Goal: Find specific page/section: Find specific page/section

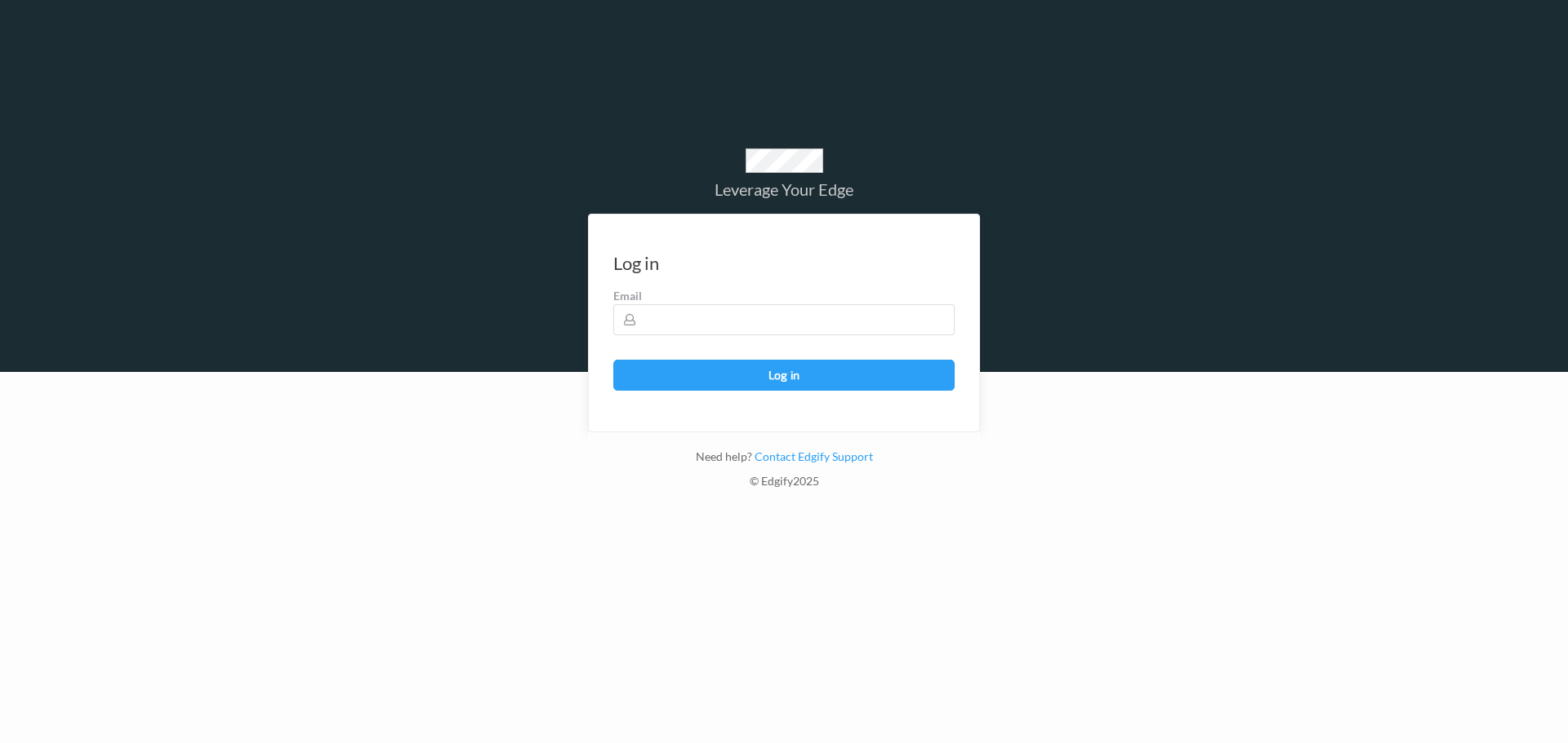
click at [718, 344] on form "Log in Email sent - check your inbox for the login link Email Log in" at bounding box center [784, 323] width 392 height 219
click at [729, 326] on input "text" at bounding box center [784, 319] width 341 height 31
type input "[PERSON_NAME][EMAIL_ADDRESS][PERSON_NAME][DOMAIN_NAME]"
click at [613, 359] on button "Log in" at bounding box center [784, 375] width 341 height 31
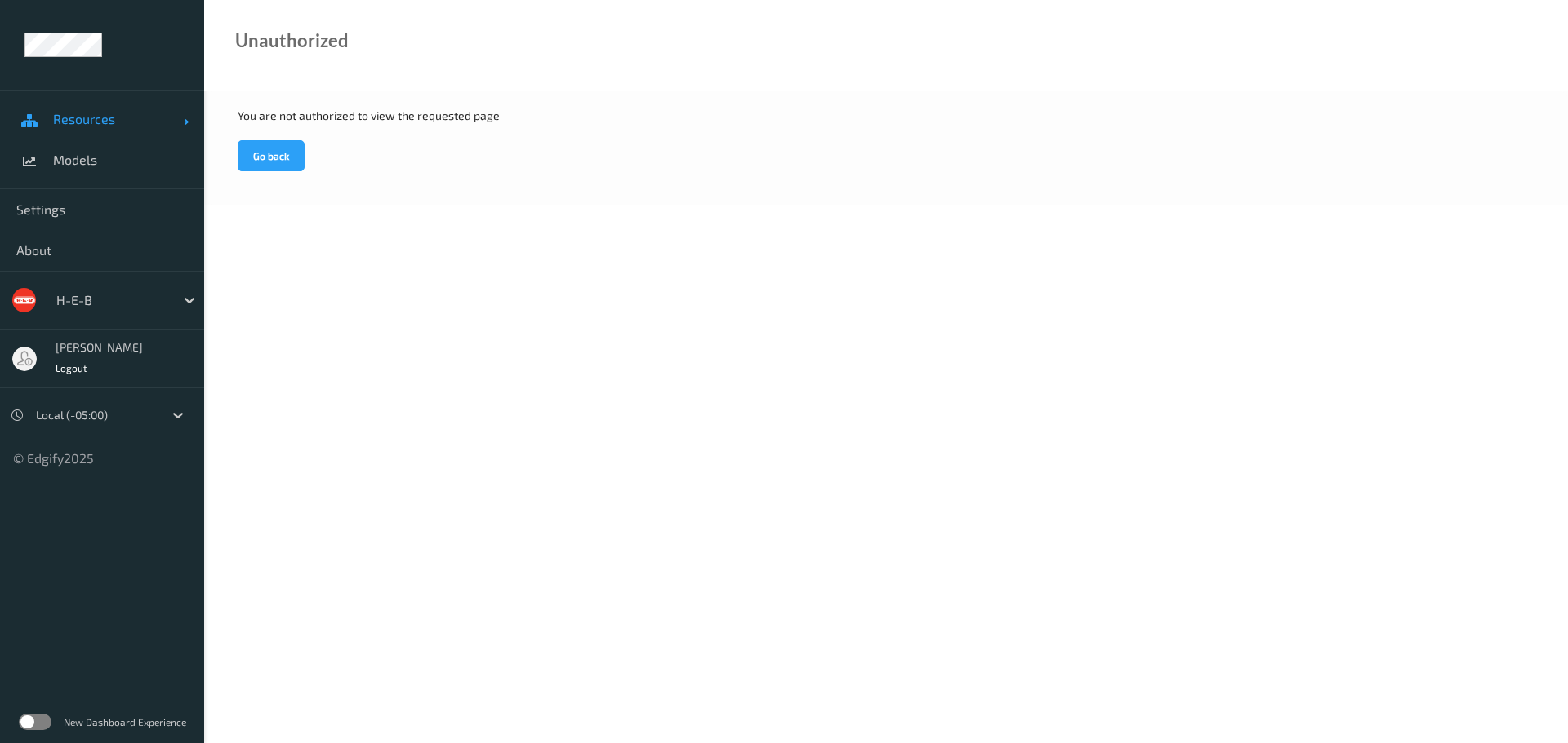
click at [79, 120] on span "Resources" at bounding box center [118, 119] width 130 height 16
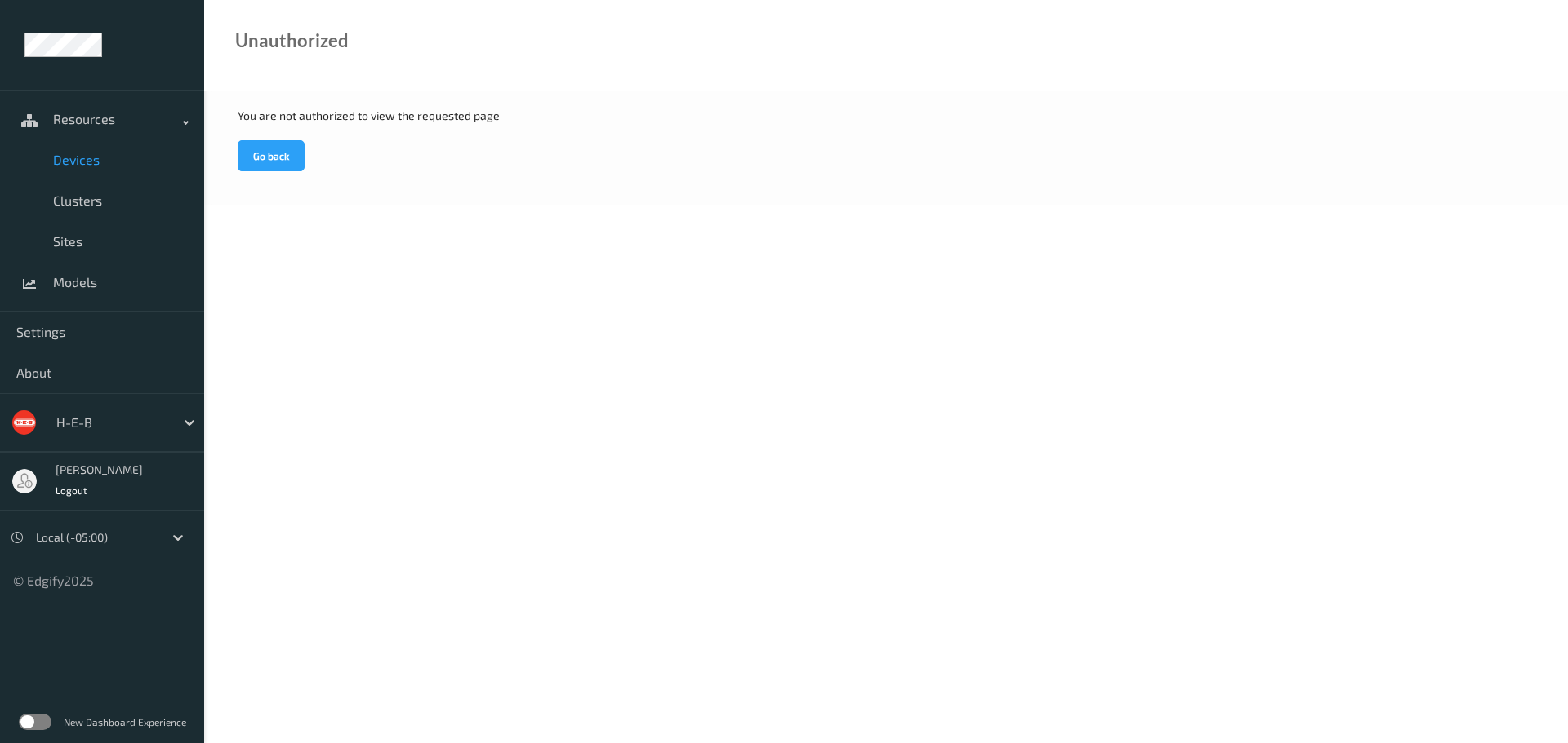
click at [101, 155] on span "Devices" at bounding box center [120, 160] width 135 height 16
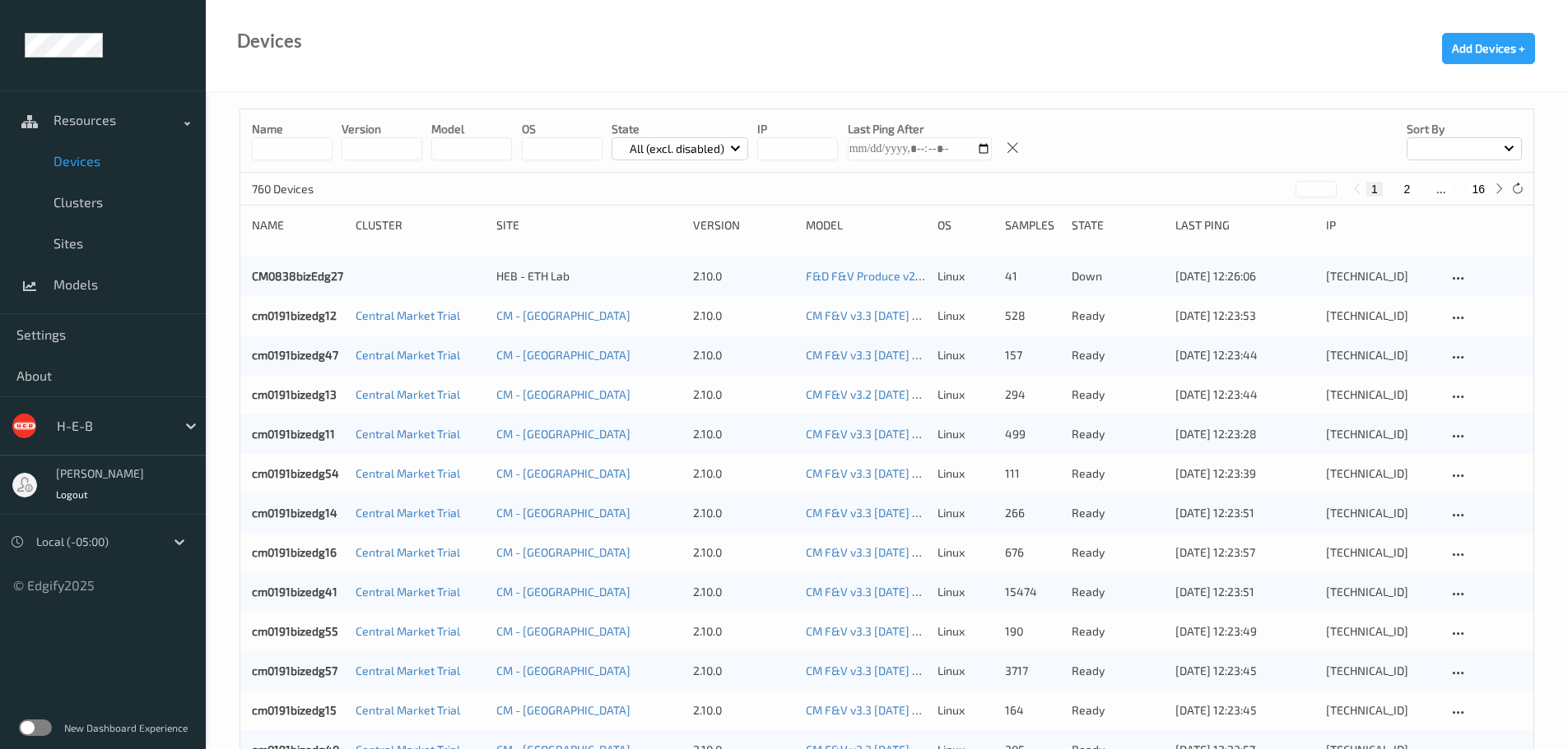
click at [308, 150] on body "Resources Devices Clusters Sites Models Settings About H-E-B [PERSON_NAME] Logo…" at bounding box center [784, 374] width 1568 height 749
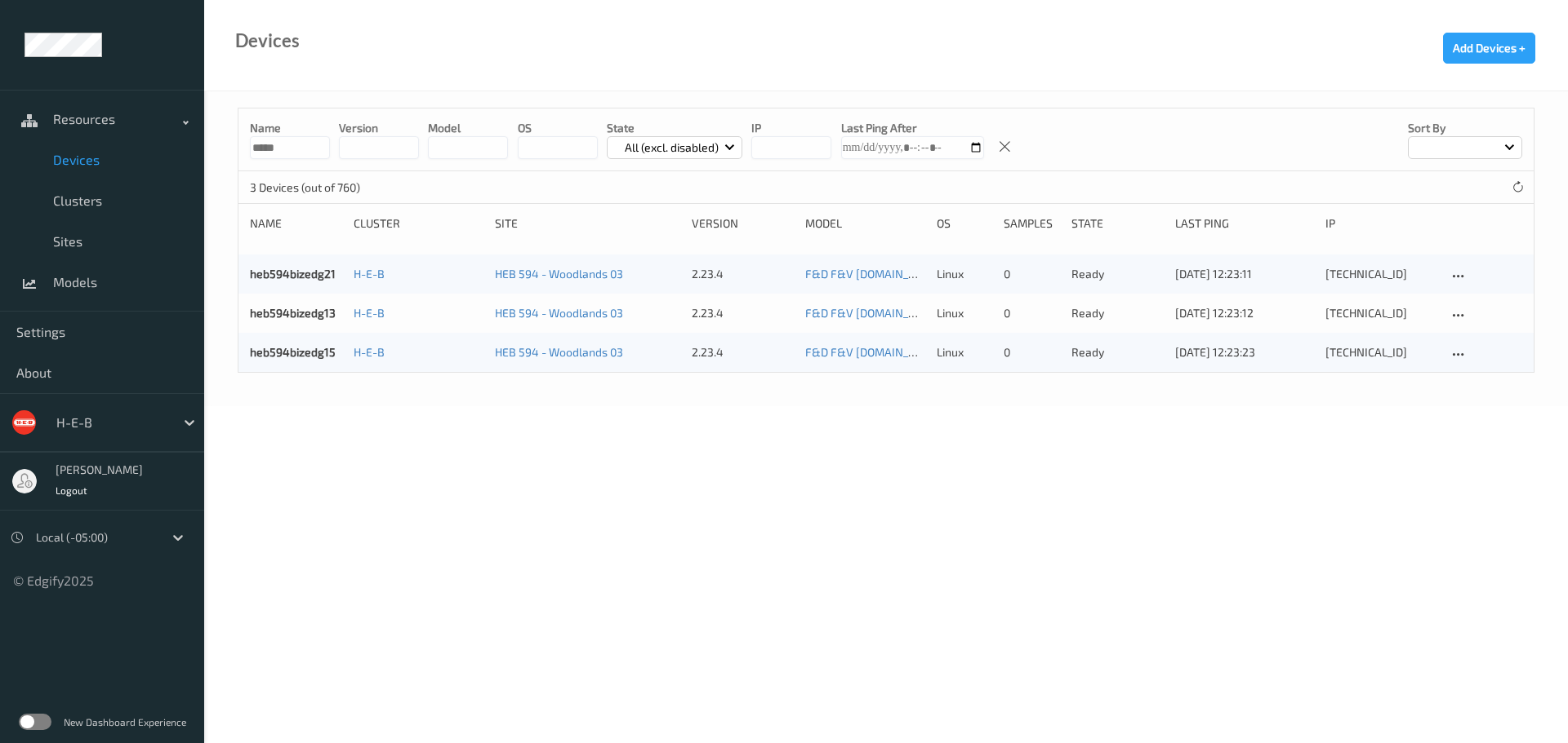
type input "******"
